Goal: Check status: Check status

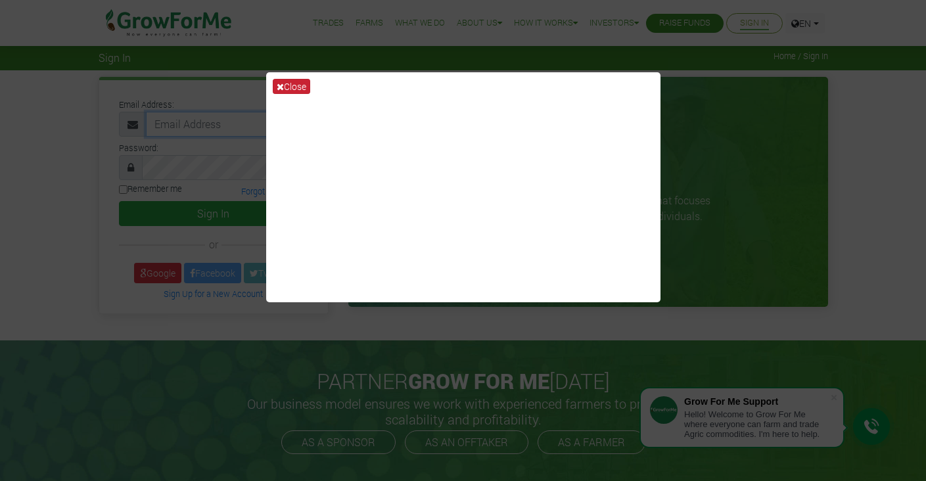
type input "michaelattoh@outlook.com"
click at [279, 84] on icon at bounding box center [280, 86] width 7 height 9
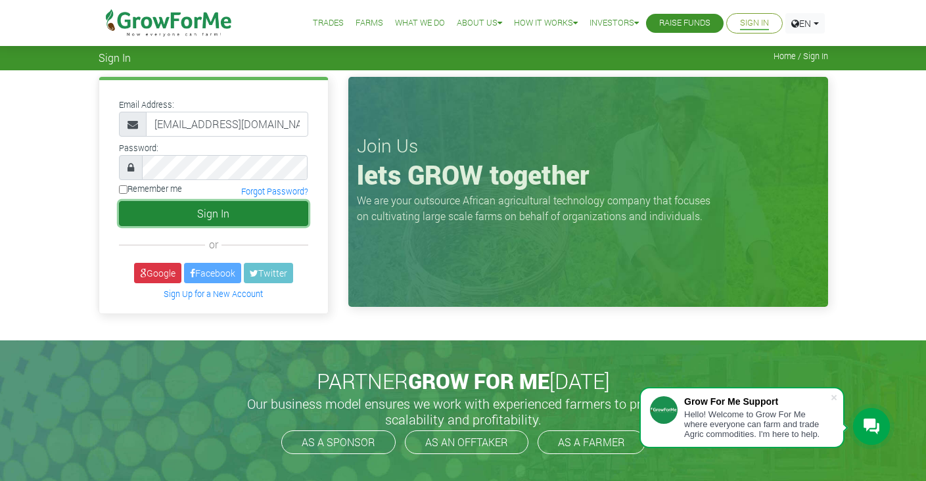
click at [223, 210] on button "Sign In" at bounding box center [213, 213] width 189 height 25
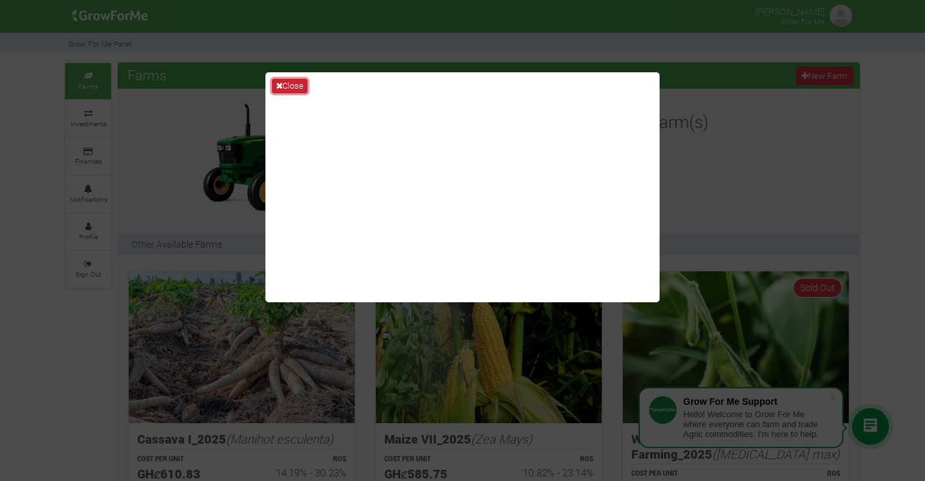
click at [294, 80] on button "Close" at bounding box center [289, 86] width 35 height 14
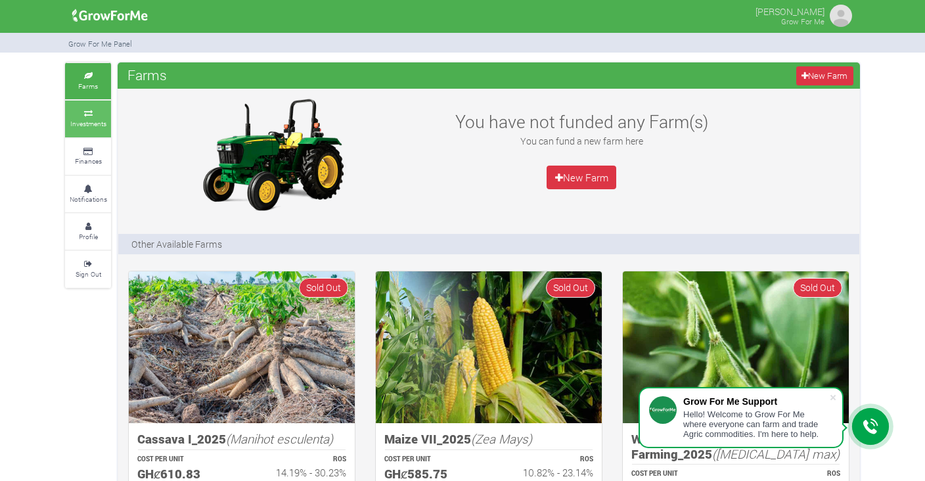
click at [85, 117] on link "Investments" at bounding box center [88, 119] width 46 height 36
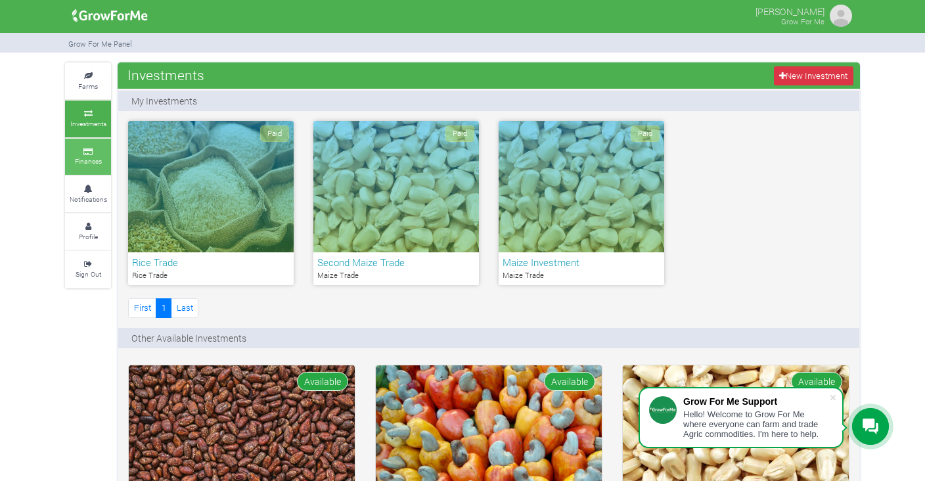
click at [83, 154] on link "Finances" at bounding box center [88, 157] width 46 height 36
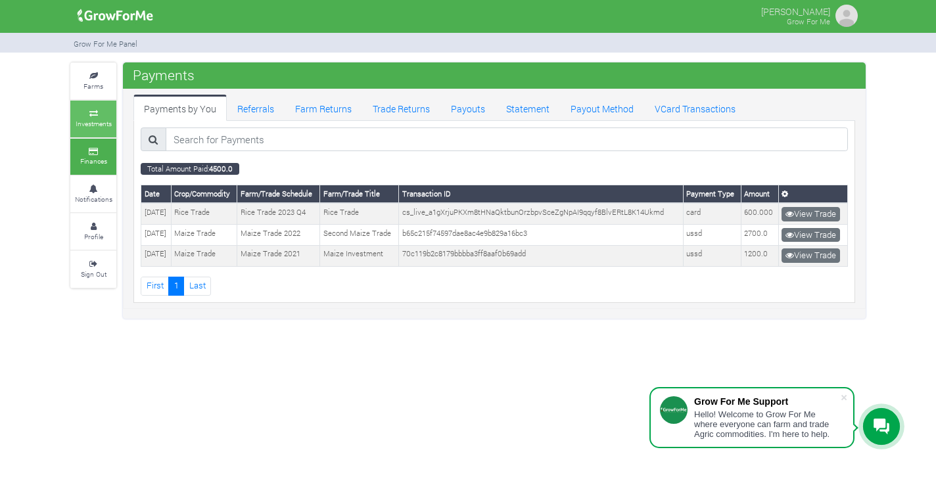
click at [86, 126] on small "Investments" at bounding box center [94, 123] width 36 height 9
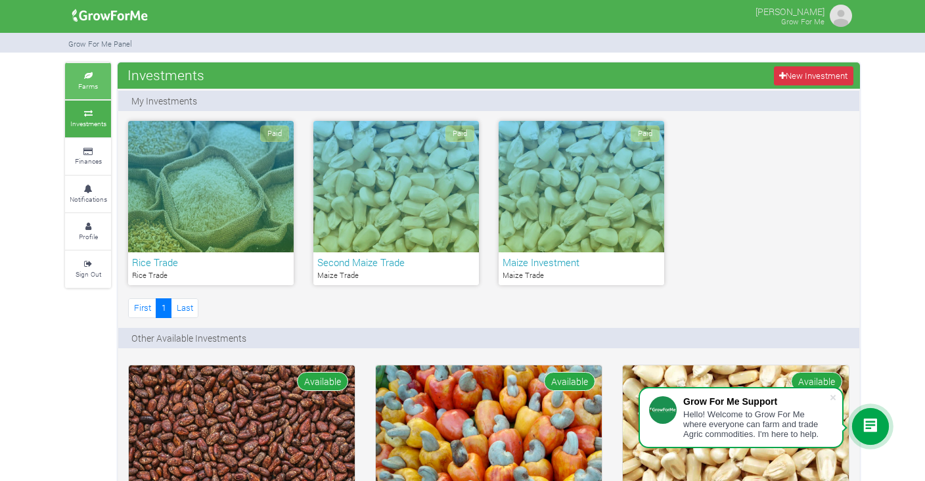
click at [92, 79] on link "Farms" at bounding box center [88, 81] width 46 height 36
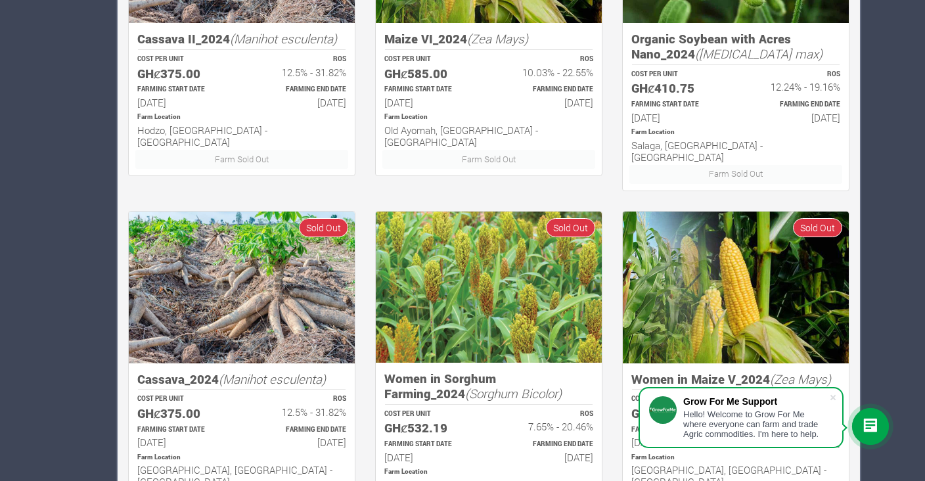
scroll to position [816, 0]
